Goal: Obtain resource: Download file/media

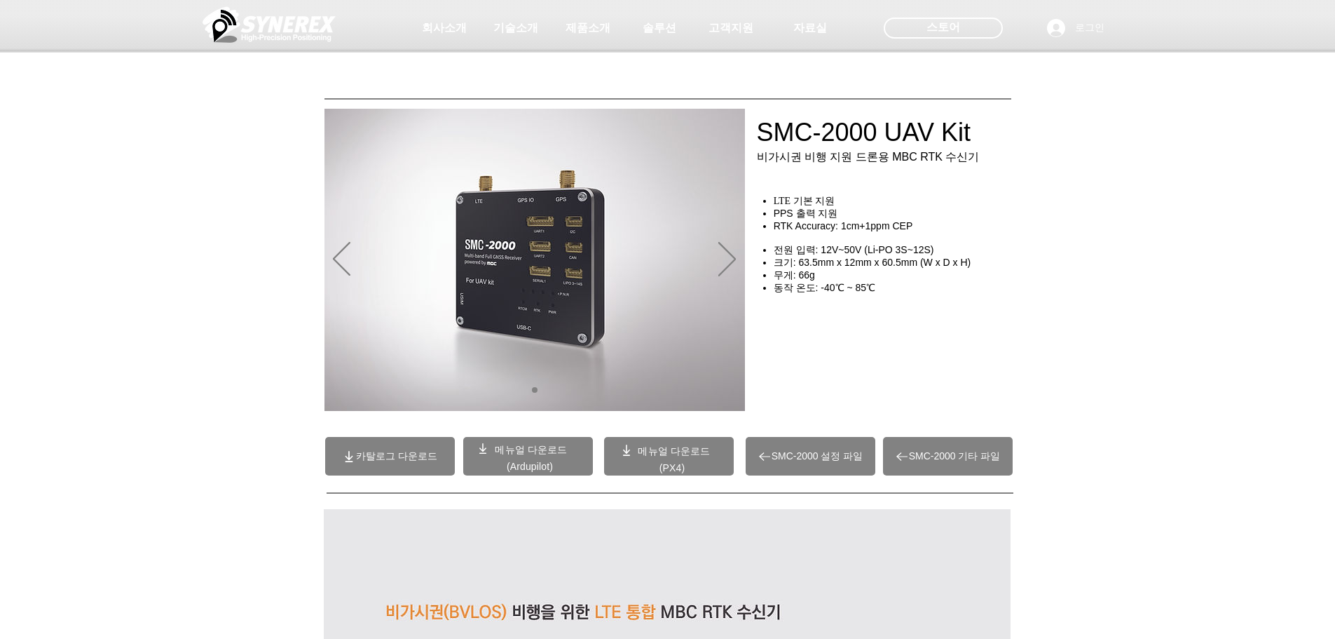
click at [566, 271] on img "슬라이드쇼" at bounding box center [535, 260] width 421 height 302
drag, startPoint x: 778, startPoint y: 164, endPoint x: 916, endPoint y: 161, distance: 138.1
click at [916, 161] on div at bounding box center [667, 103] width 1335 height 207
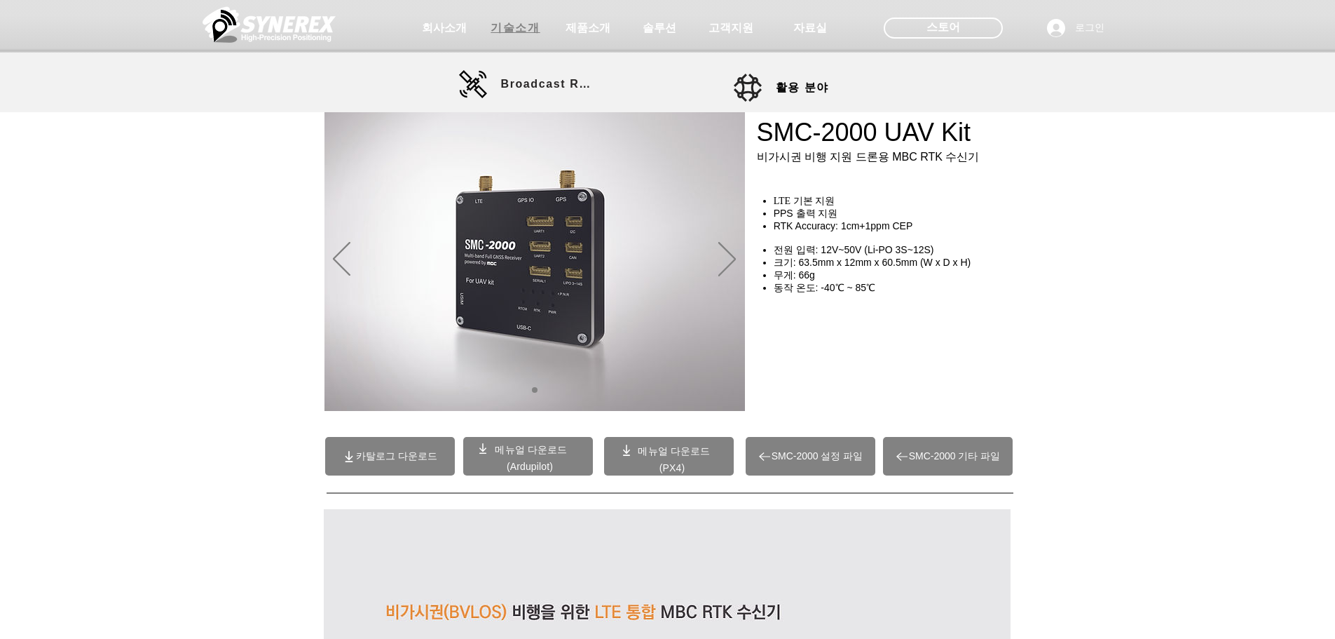
click at [492, 26] on span "기술소개" at bounding box center [515, 28] width 49 height 15
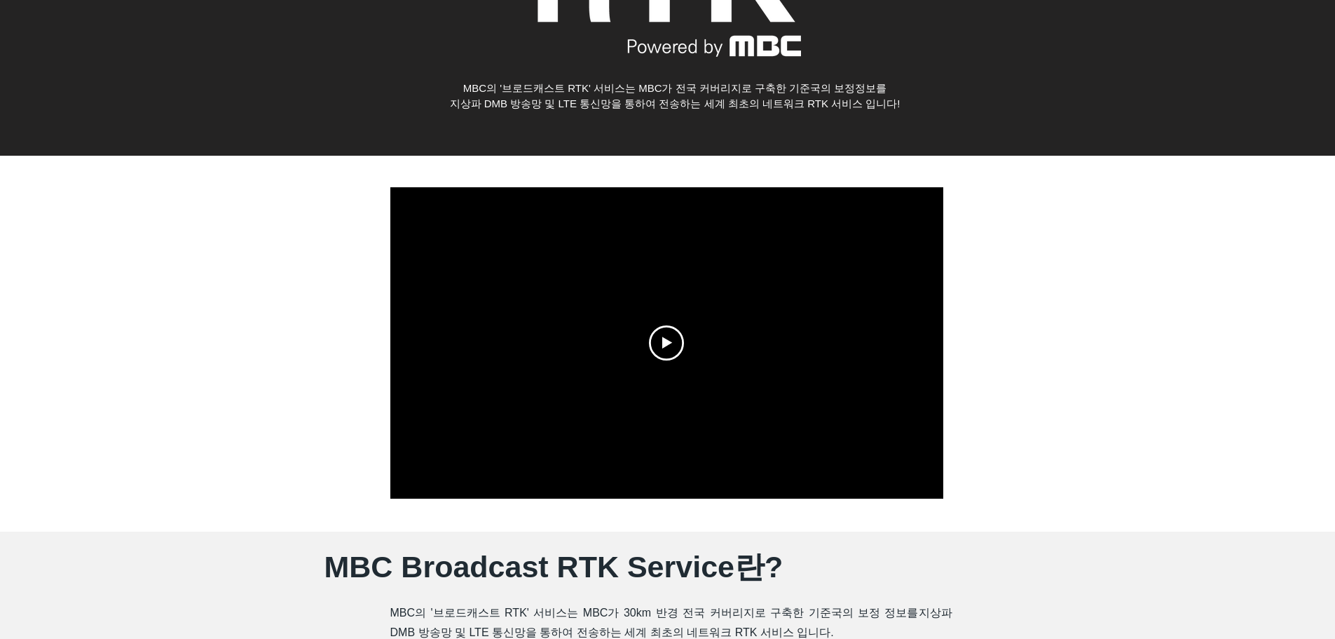
scroll to position [210, 0]
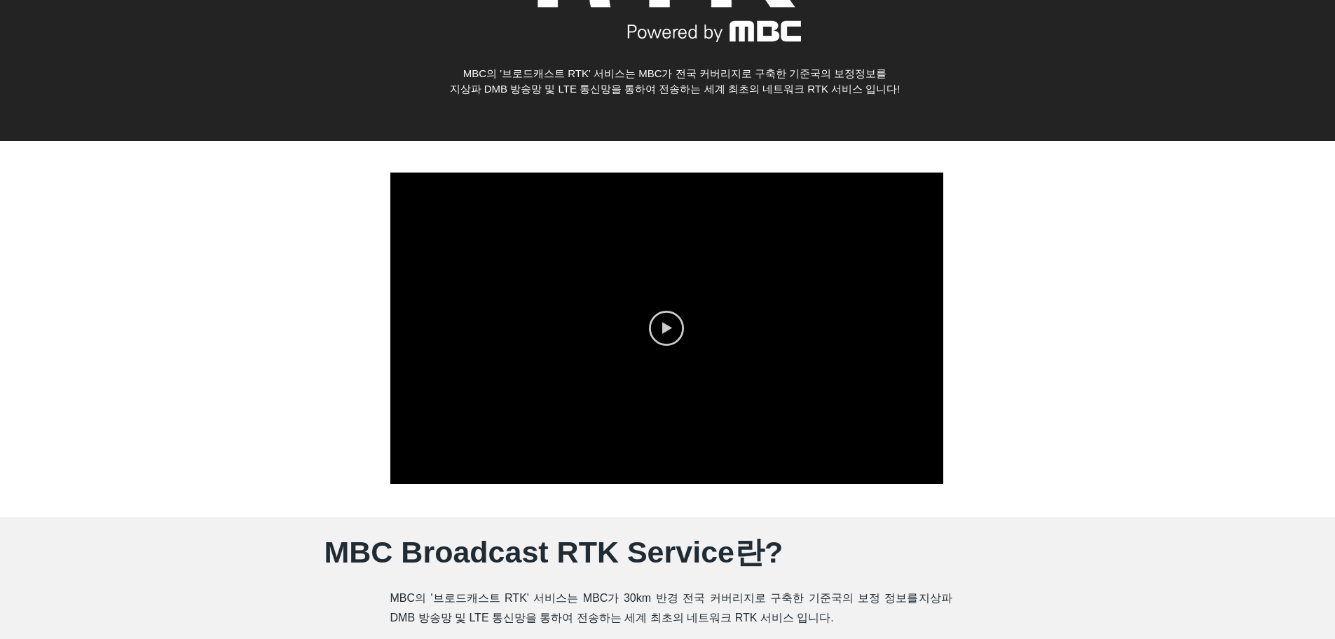
click at [666, 329] on icon "Play video" at bounding box center [667, 328] width 10 height 12
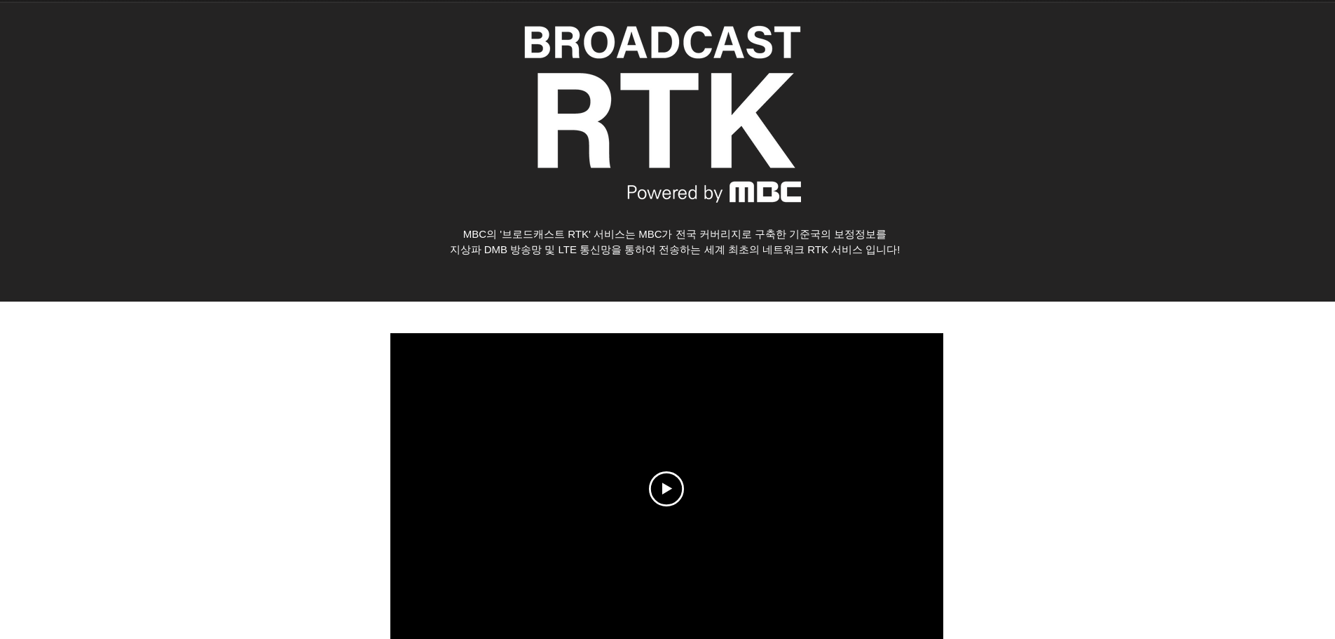
scroll to position [0, 0]
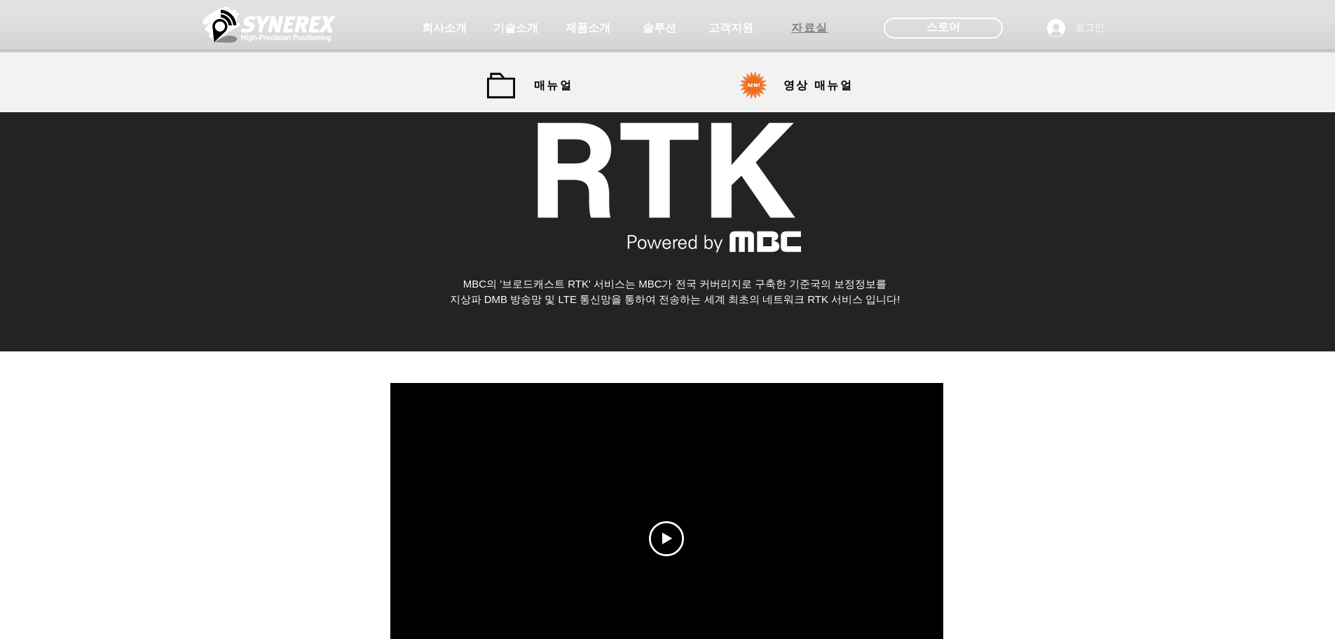
click at [818, 31] on span "자료실" at bounding box center [809, 28] width 37 height 15
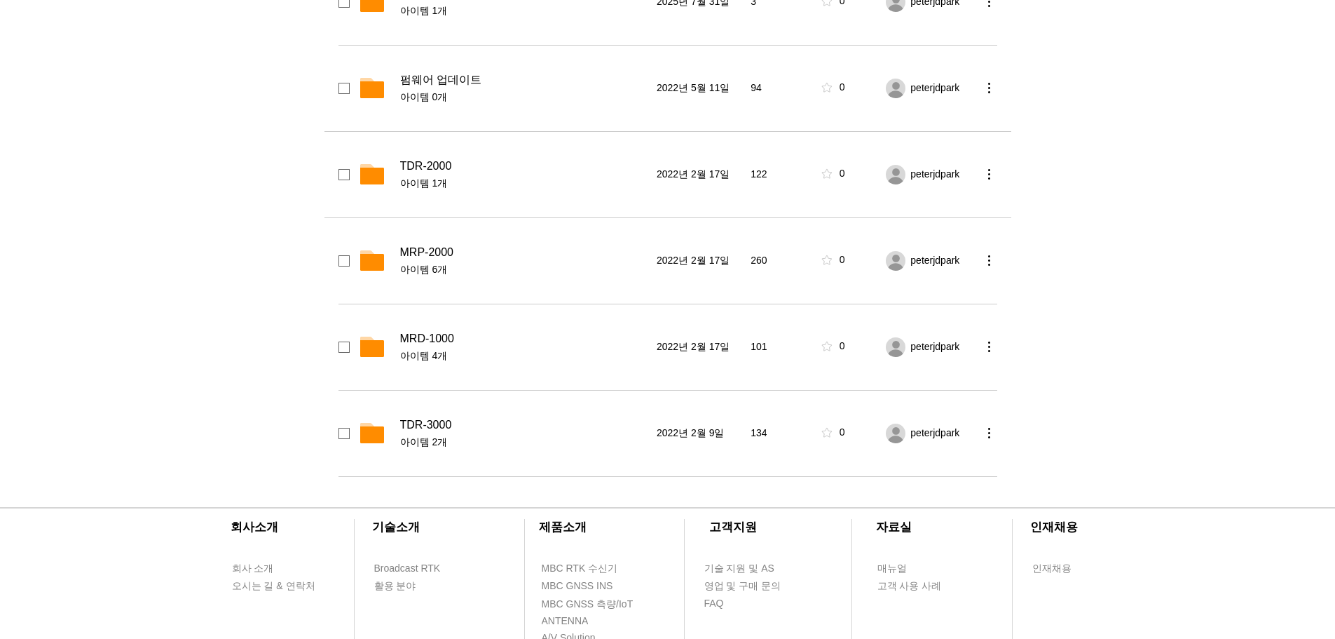
scroll to position [421, 0]
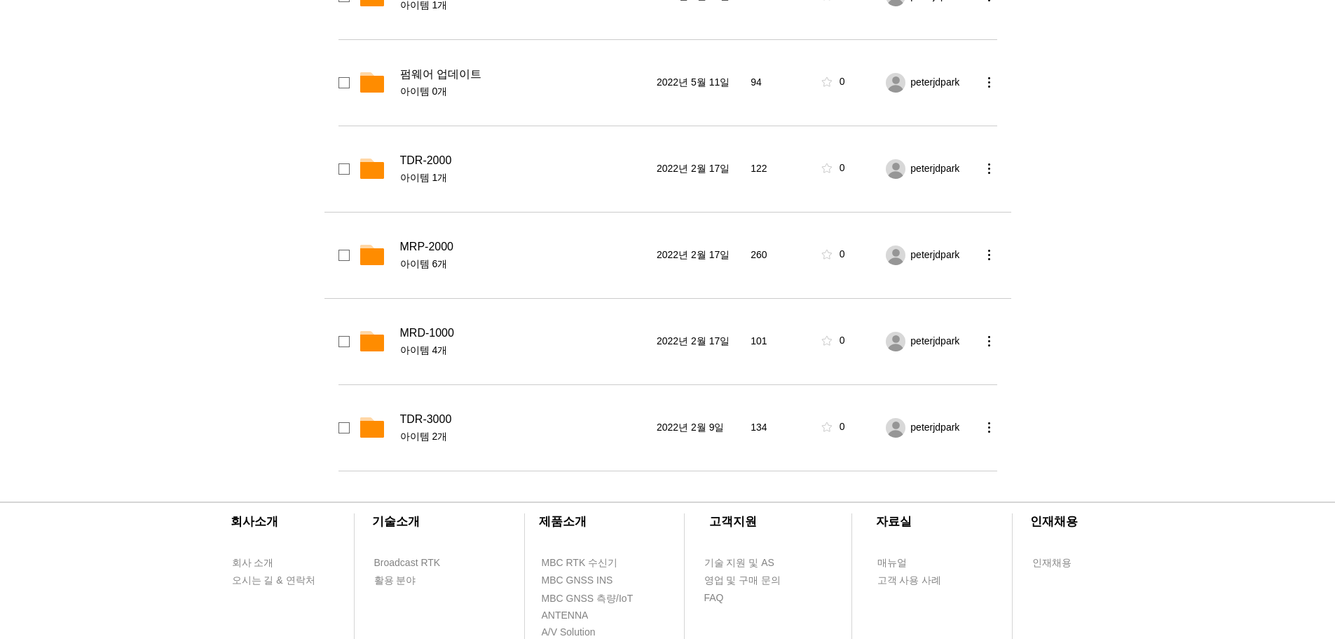
click at [426, 252] on span "MRP-2000" at bounding box center [426, 247] width 53 height 14
